Goal: Transaction & Acquisition: Purchase product/service

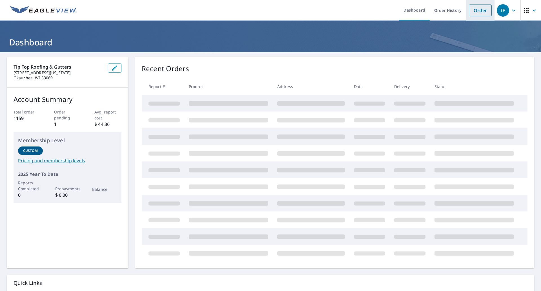
click at [474, 12] on link "Order" at bounding box center [480, 11] width 23 height 12
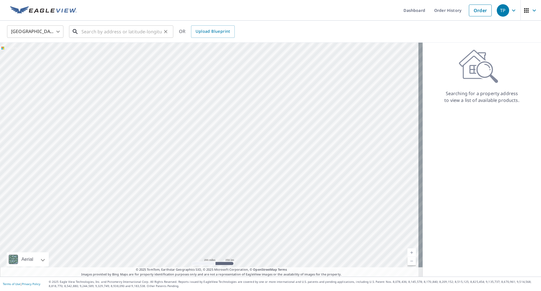
click at [110, 30] on input "text" at bounding box center [121, 32] width 80 height 16
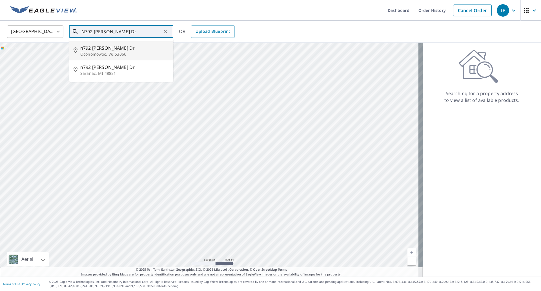
click at [115, 48] on span "n792 [PERSON_NAME] Dr" at bounding box center [124, 48] width 89 height 7
type input "n792 [PERSON_NAME] Dr [PERSON_NAME], WI 53066"
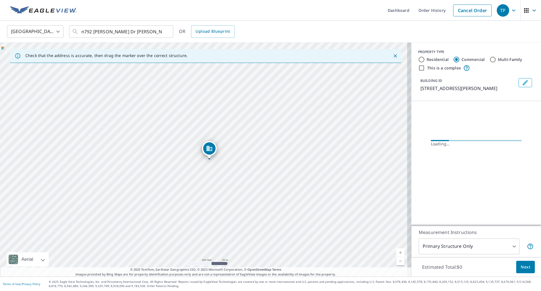
click at [447, 58] on div "Residential Commercial Multi-Family" at bounding box center [476, 59] width 116 height 7
click at [441, 58] on label "Residential" at bounding box center [438, 60] width 22 height 6
click at [425, 58] on input "Residential" at bounding box center [421, 59] width 7 height 7
radio input "true"
type input "1"
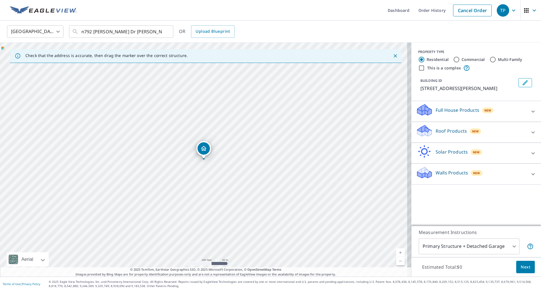
click at [466, 134] on div "Roof Products New" at bounding box center [471, 132] width 111 height 16
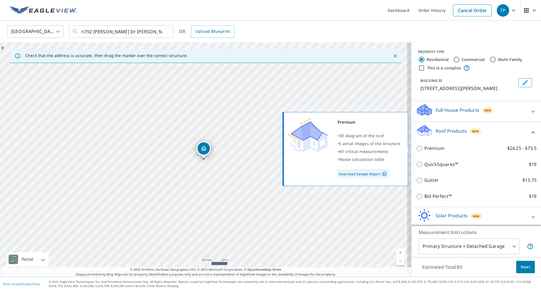
click at [445, 146] on label "Premium $24.25 - $75.5" at bounding box center [481, 148] width 112 height 7
click at [425, 146] on input "Premium $24.25 - $75.5" at bounding box center [420, 148] width 8 height 7
checkbox input "true"
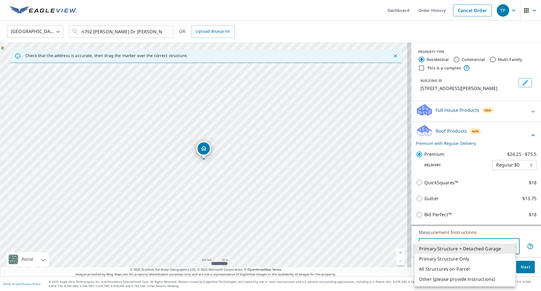
click at [460, 245] on body "TP TP Dashboard Order History Cancel Order [GEOGRAPHIC_DATA] [GEOGRAPHIC_DATA] …" at bounding box center [270, 145] width 541 height 291
click at [459, 259] on li "Primary Structure Only" at bounding box center [465, 258] width 101 height 10
type input "2"
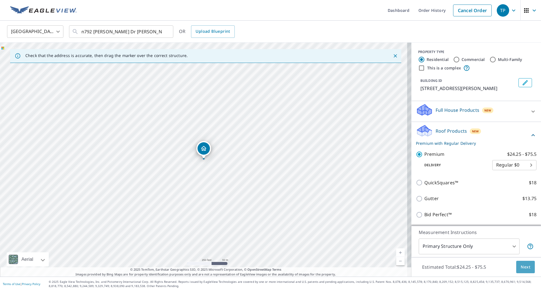
click at [521, 269] on span "Next" at bounding box center [526, 266] width 10 height 7
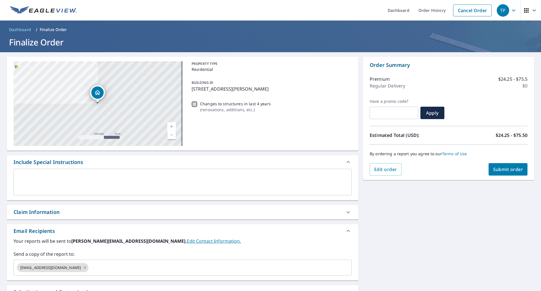
click at [192, 107] on input "Changes to structures in last 4 years ( renovations, additions, etc. )" at bounding box center [194, 104] width 7 height 7
checkbox input "true"
click at [493, 170] on span "Submit order" at bounding box center [508, 169] width 30 height 6
